Goal: Task Accomplishment & Management: Use online tool/utility

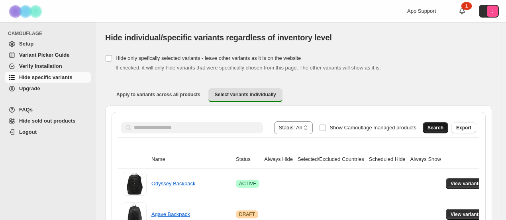
click at [444, 128] on span "Search" at bounding box center [436, 127] width 16 height 6
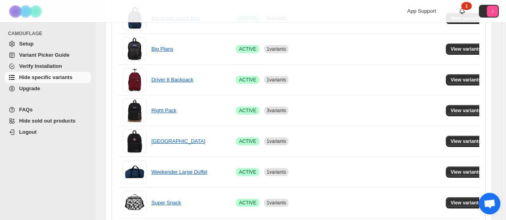
scroll to position [117, 0]
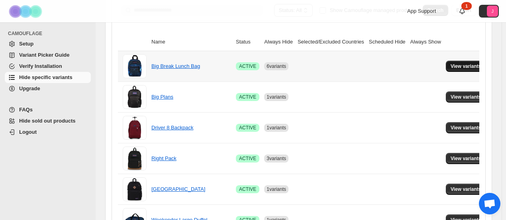
click at [446, 63] on button "View variants" at bounding box center [466, 66] width 40 height 11
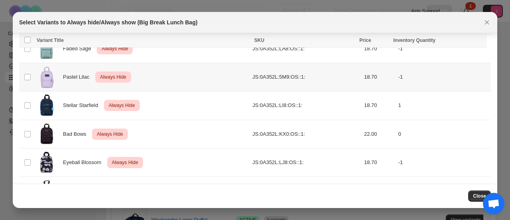
scroll to position [90, 0]
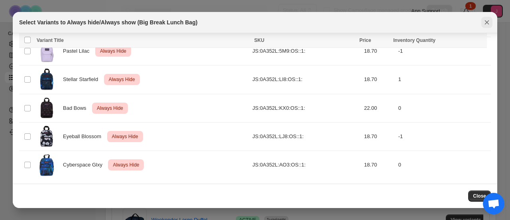
click at [488, 22] on icon "Close" at bounding box center [487, 22] width 8 height 8
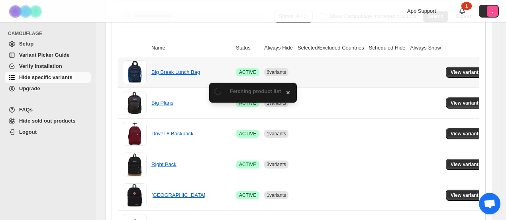
scroll to position [117, 0]
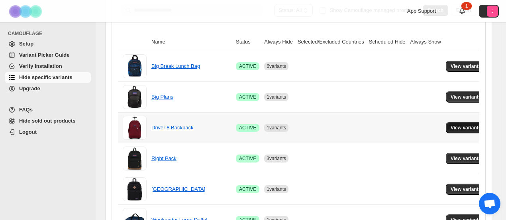
click at [455, 125] on span "View variants" at bounding box center [466, 127] width 31 height 6
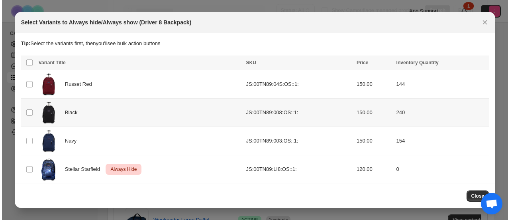
scroll to position [0, 0]
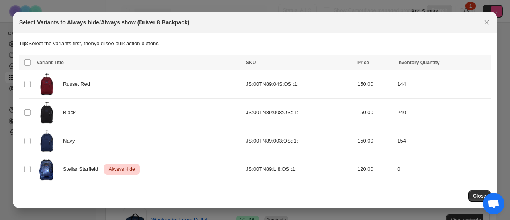
click at [488, 24] on icon "Close" at bounding box center [487, 22] width 8 height 8
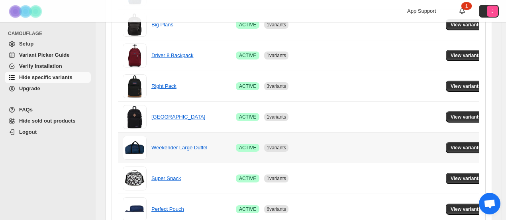
scroll to position [197, 0]
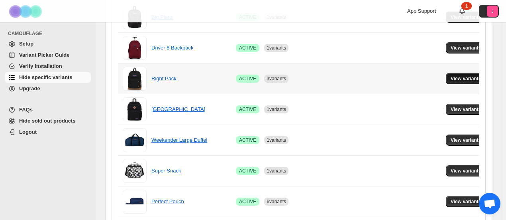
click at [462, 79] on span "View variants" at bounding box center [466, 78] width 31 height 6
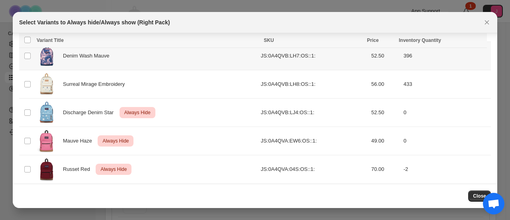
scroll to position [626, 0]
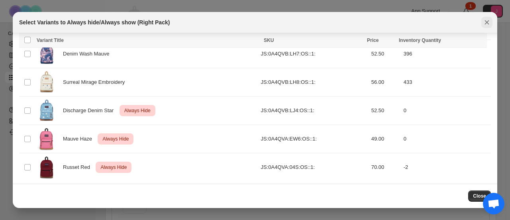
click at [490, 24] on icon "Close" at bounding box center [487, 22] width 8 height 8
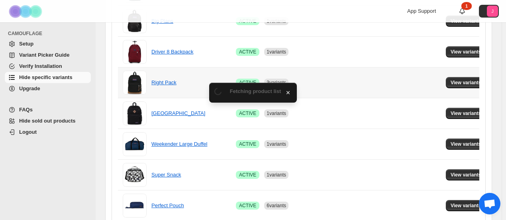
scroll to position [197, 0]
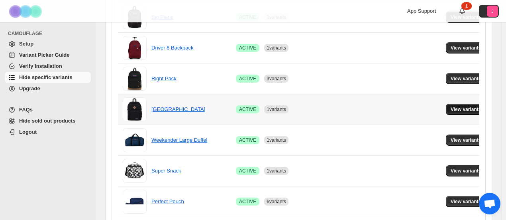
click at [458, 104] on button "View variants" at bounding box center [466, 109] width 40 height 11
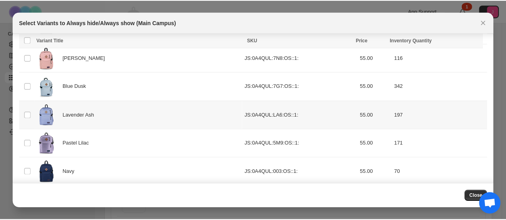
scroll to position [0, 0]
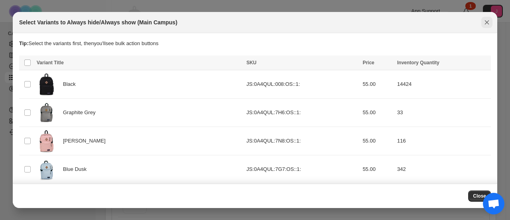
click at [488, 21] on icon "Close" at bounding box center [487, 22] width 4 height 4
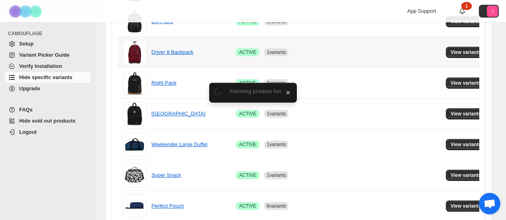
scroll to position [197, 0]
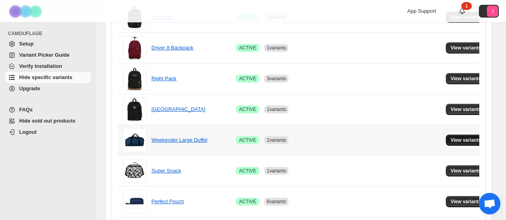
click at [454, 137] on span "View variants" at bounding box center [466, 140] width 31 height 6
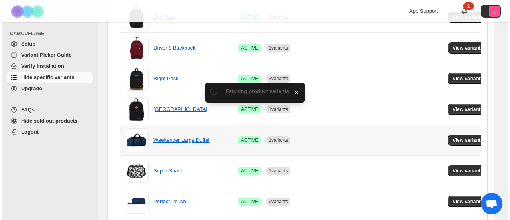
scroll to position [0, 0]
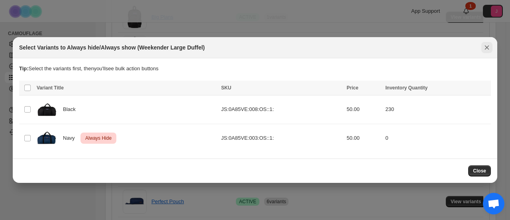
click at [490, 45] on icon "Close" at bounding box center [487, 47] width 8 height 8
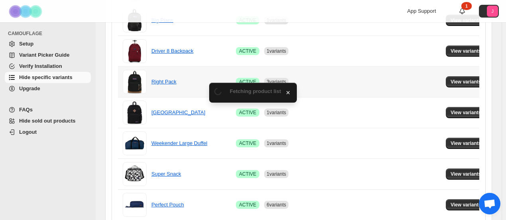
scroll to position [197, 0]
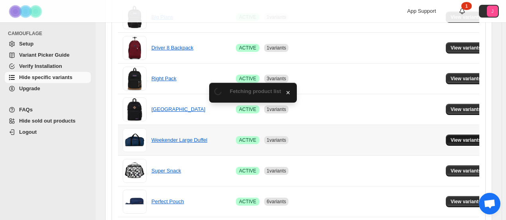
click at [461, 139] on span "View variants" at bounding box center [466, 140] width 31 height 6
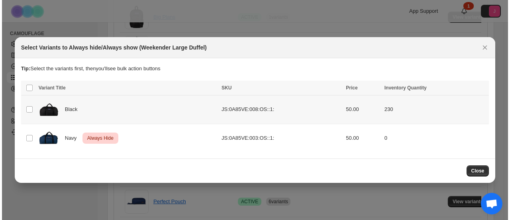
scroll to position [0, 0]
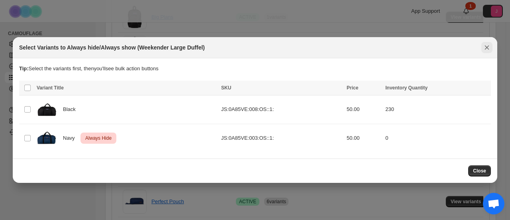
click at [489, 43] on icon "Close" at bounding box center [487, 47] width 8 height 8
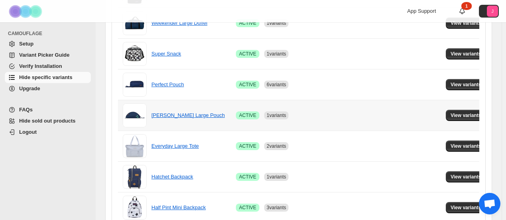
scroll to position [317, 0]
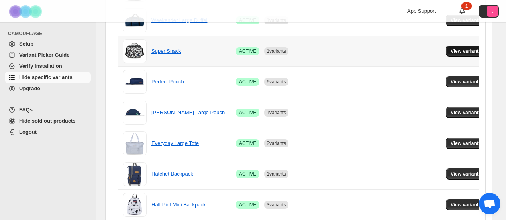
click at [467, 53] on span "View variants" at bounding box center [466, 51] width 31 height 6
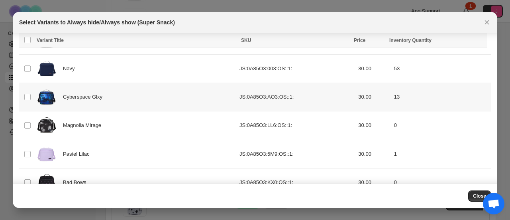
scroll to position [0, 0]
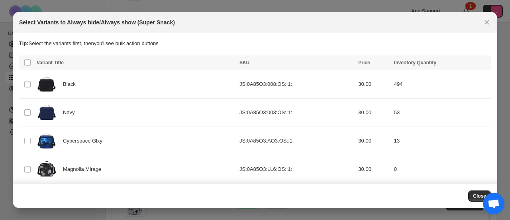
drag, startPoint x: 490, startPoint y: 18, endPoint x: 478, endPoint y: 28, distance: 15.3
click at [490, 21] on button "Close" at bounding box center [487, 22] width 11 height 11
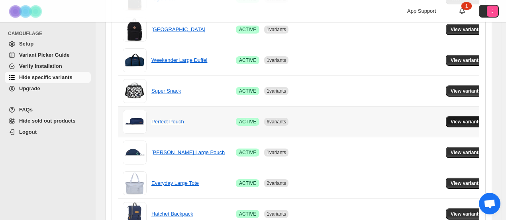
click at [467, 124] on button "View variants" at bounding box center [466, 121] width 40 height 11
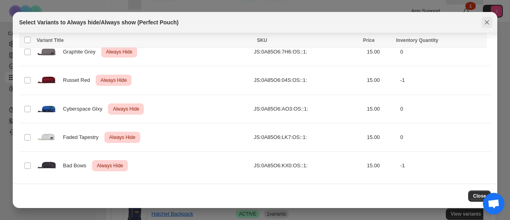
click at [490, 24] on icon "Close" at bounding box center [487, 22] width 8 height 8
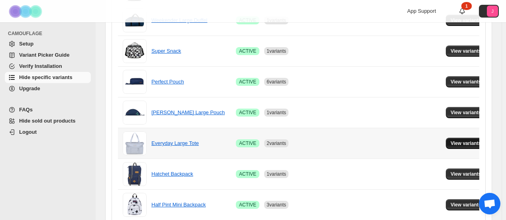
click at [460, 145] on button "View variants" at bounding box center [466, 143] width 40 height 11
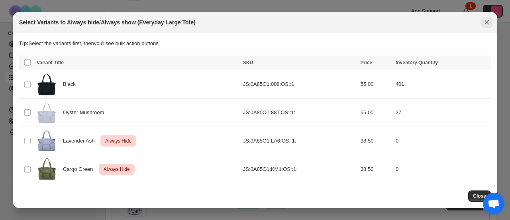
click at [490, 21] on icon "Close" at bounding box center [487, 22] width 8 height 8
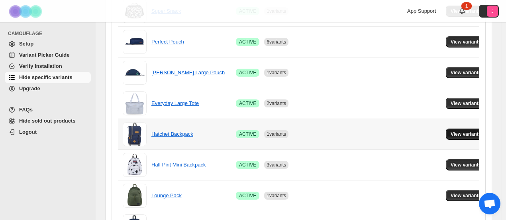
click at [474, 132] on button "View variants" at bounding box center [466, 133] width 40 height 11
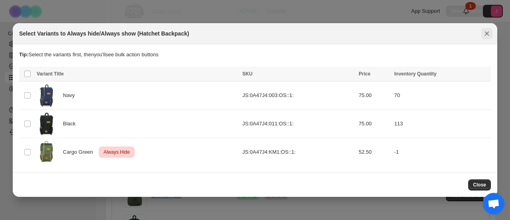
click at [485, 32] on icon "Close" at bounding box center [487, 33] width 8 height 8
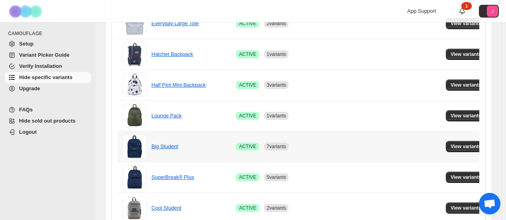
click at [468, 138] on td "View variants" at bounding box center [467, 146] width 47 height 31
click at [460, 143] on span "View variants" at bounding box center [466, 146] width 31 height 6
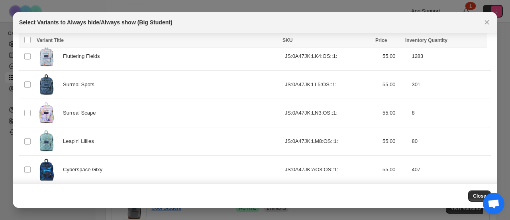
scroll to position [226, 0]
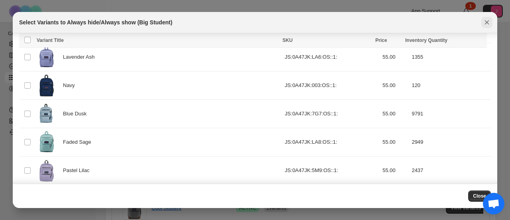
click at [490, 19] on icon "Close" at bounding box center [487, 22] width 8 height 8
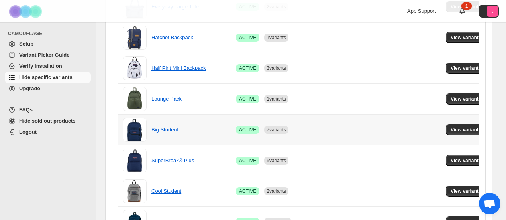
scroll to position [516, 0]
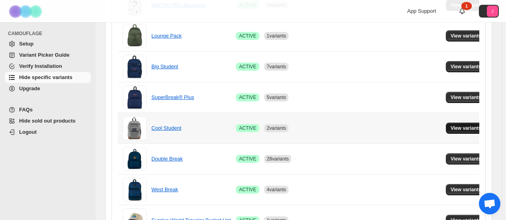
click at [470, 128] on span "View variants" at bounding box center [466, 128] width 31 height 6
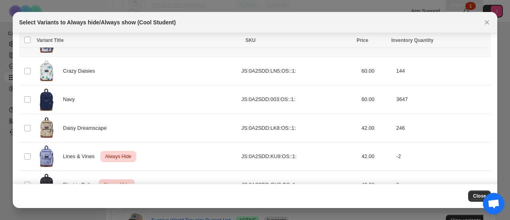
scroll to position [316, 0]
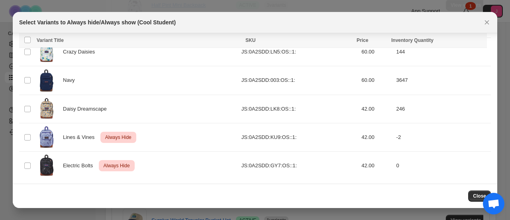
click at [494, 24] on div "Select Variants to Always hide/Always show (Cool Student)" at bounding box center [255, 22] width 485 height 21
click at [491, 24] on icon "Close" at bounding box center [487, 22] width 8 height 8
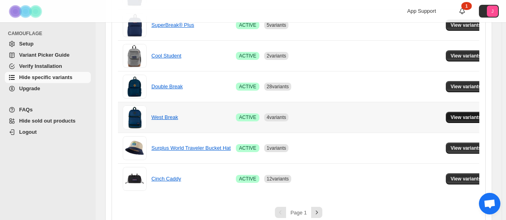
scroll to position [596, 0]
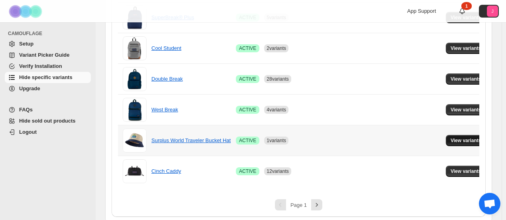
click at [459, 140] on span "View variants" at bounding box center [466, 140] width 31 height 6
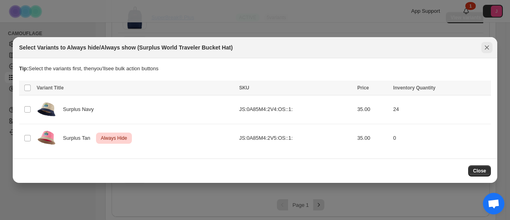
click at [483, 48] on div "Select Variants to Always hide/Always show (Surplus World Traveler Bucket Hat)" at bounding box center [255, 47] width 472 height 8
click at [483, 47] on icon "Close" at bounding box center [487, 47] width 8 height 8
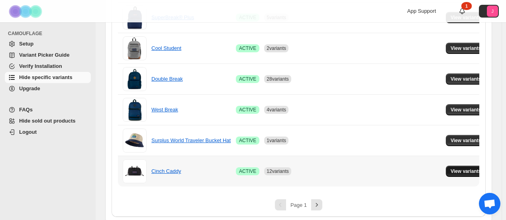
click at [471, 168] on span "View variants" at bounding box center [466, 171] width 31 height 6
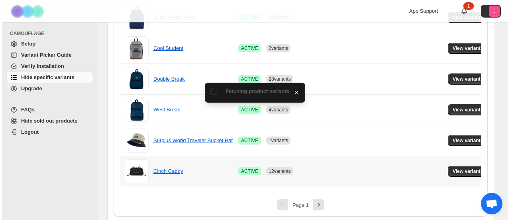
scroll to position [0, 0]
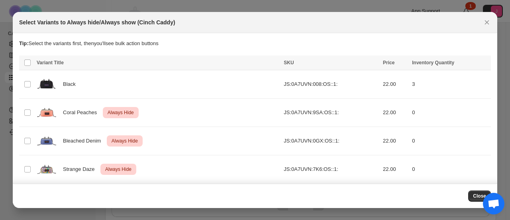
drag, startPoint x: 487, startPoint y: 20, endPoint x: 486, endPoint y: 25, distance: 5.6
click at [487, 23] on icon "Close" at bounding box center [487, 22] width 8 height 8
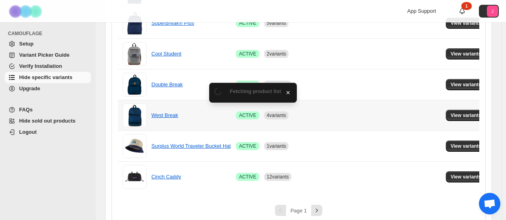
scroll to position [596, 0]
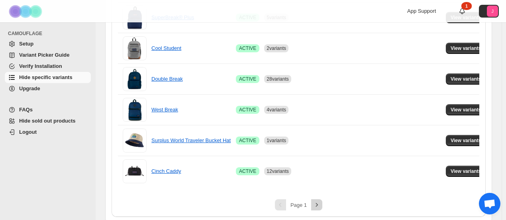
click at [317, 205] on icon "Next" at bounding box center [317, 205] width 8 height 8
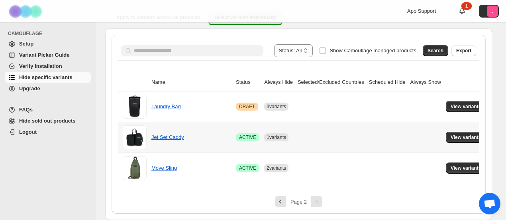
scroll to position [76, 0]
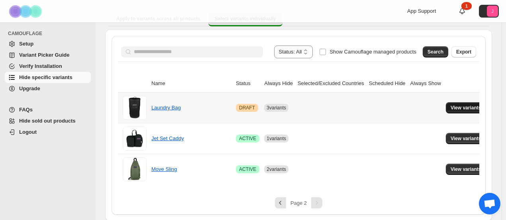
click at [469, 104] on span "View variants" at bounding box center [466, 107] width 31 height 6
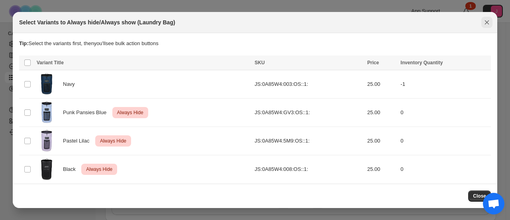
click at [488, 23] on icon "Close" at bounding box center [487, 22] width 4 height 4
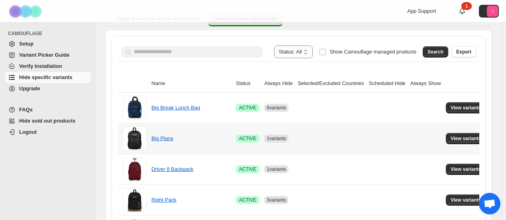
click at [465, 136] on span "View variants" at bounding box center [466, 138] width 31 height 6
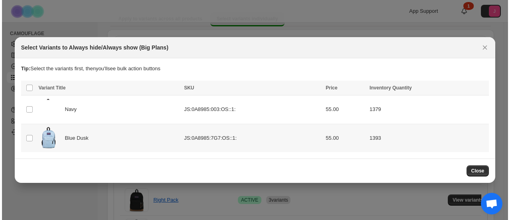
scroll to position [0, 0]
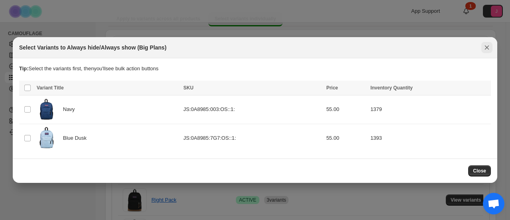
click at [486, 46] on icon "Close" at bounding box center [487, 47] width 4 height 4
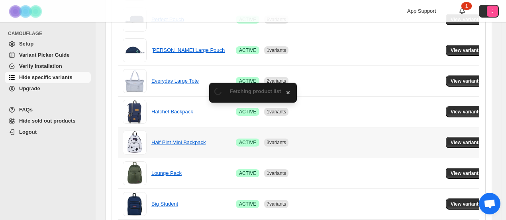
scroll to position [596, 0]
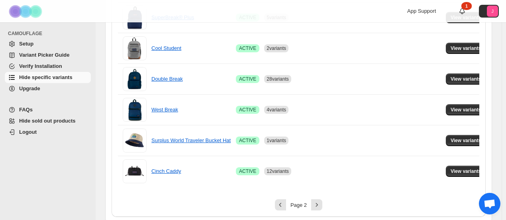
click at [324, 201] on div "Page 2" at bounding box center [299, 204] width 362 height 11
click at [321, 201] on icon "Next" at bounding box center [317, 205] width 8 height 8
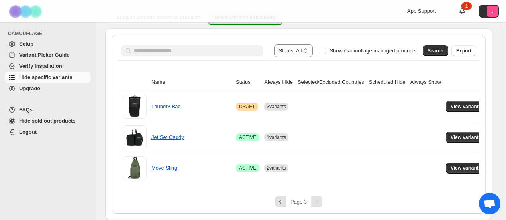
scroll to position [76, 0]
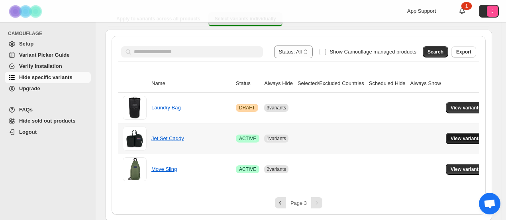
click at [461, 136] on span "View variants" at bounding box center [466, 138] width 31 height 6
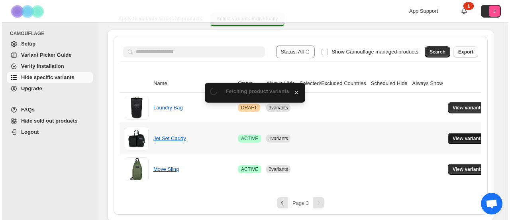
scroll to position [0, 0]
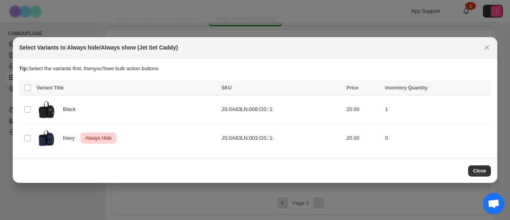
click at [488, 41] on div "Select Variants to Always hide/Always show (Jet Set Caddy)" at bounding box center [255, 47] width 485 height 21
click at [488, 46] on icon "Close" at bounding box center [487, 47] width 8 height 8
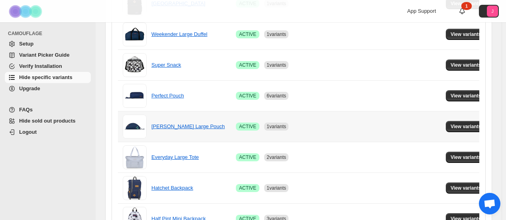
scroll to position [596, 0]
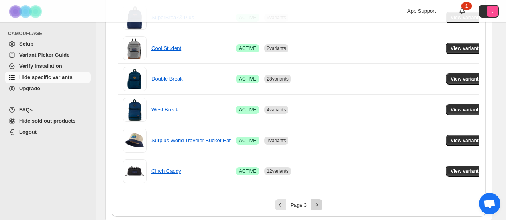
click at [321, 203] on icon "Next" at bounding box center [317, 205] width 8 height 8
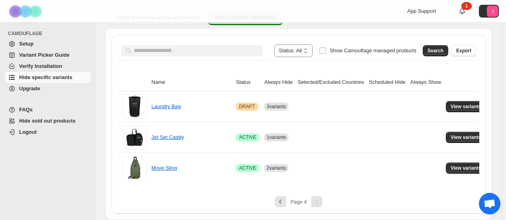
scroll to position [76, 0]
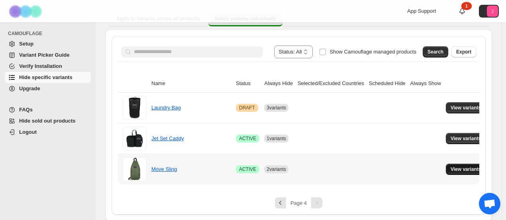
click at [456, 170] on span "View variants" at bounding box center [466, 169] width 31 height 6
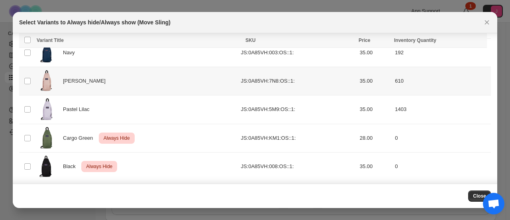
scroll to position [61, 0]
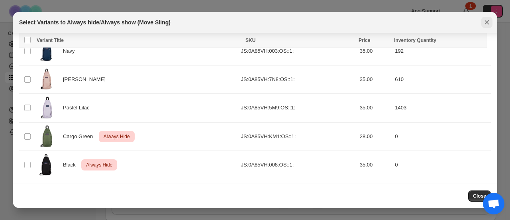
click at [484, 26] on button "Close" at bounding box center [487, 22] width 11 height 11
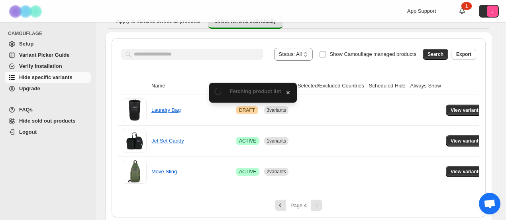
scroll to position [76, 0]
